Goal: Find specific page/section: Find specific page/section

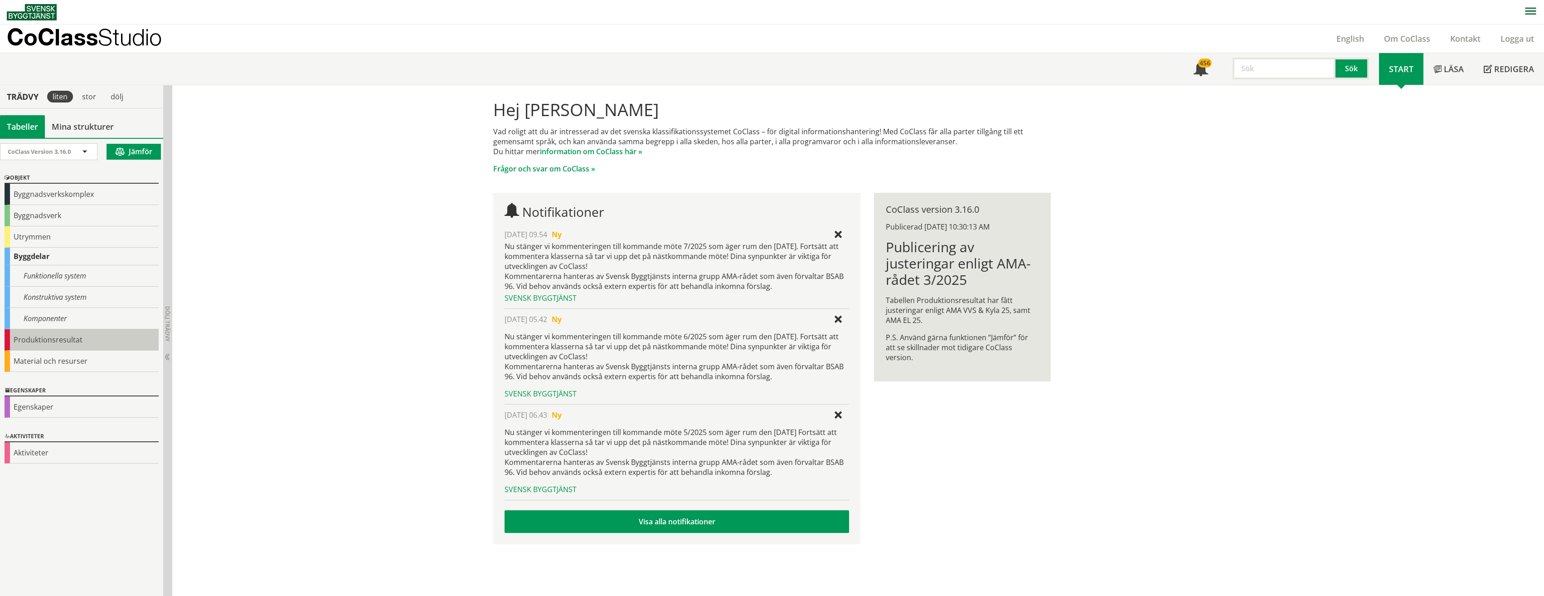
click at [90, 332] on div "Produktionsresultat" at bounding box center [82, 339] width 154 height 21
click at [55, 339] on div "Produktionsresultat" at bounding box center [82, 339] width 154 height 21
